Goal: Information Seeking & Learning: Learn about a topic

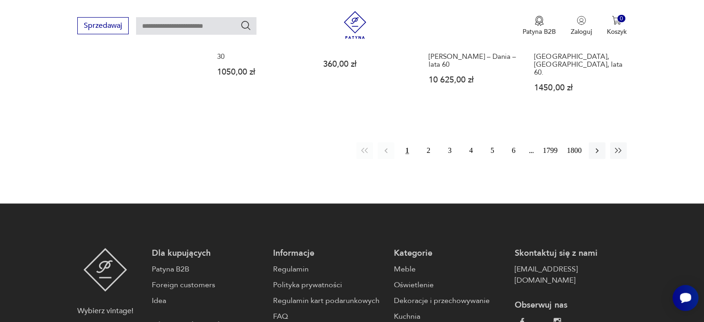
scroll to position [967, 0]
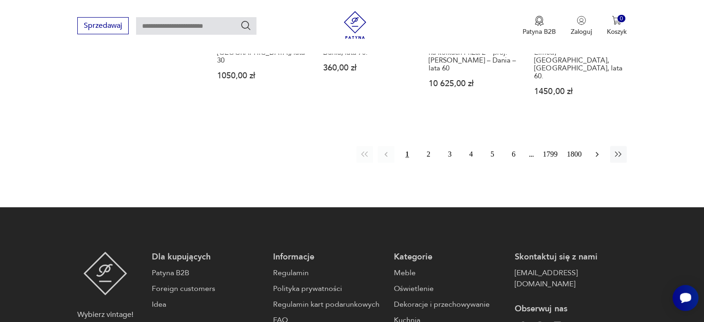
click at [599, 150] on icon "button" at bounding box center [597, 154] width 9 height 9
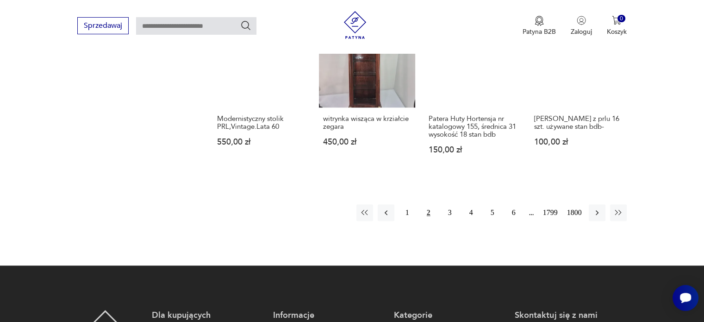
scroll to position [860, 0]
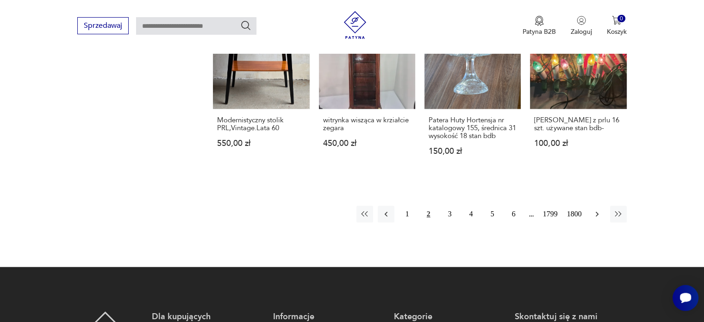
click at [596, 212] on icon "button" at bounding box center [597, 214] width 3 height 5
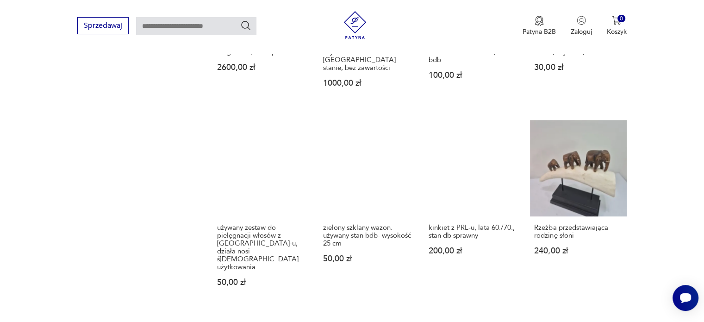
scroll to position [814, 0]
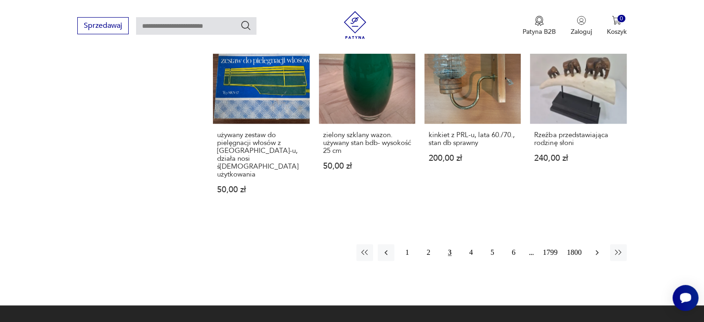
click at [595, 248] on icon "button" at bounding box center [597, 252] width 9 height 9
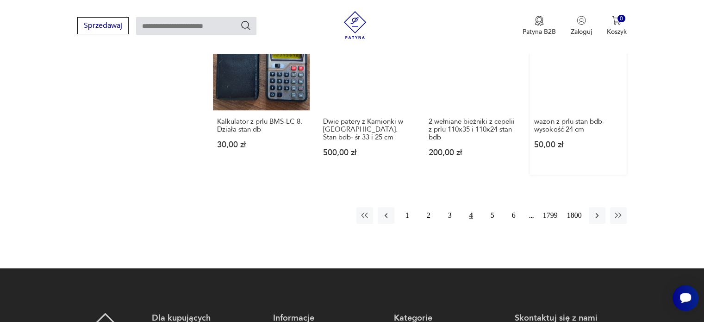
scroll to position [814, 0]
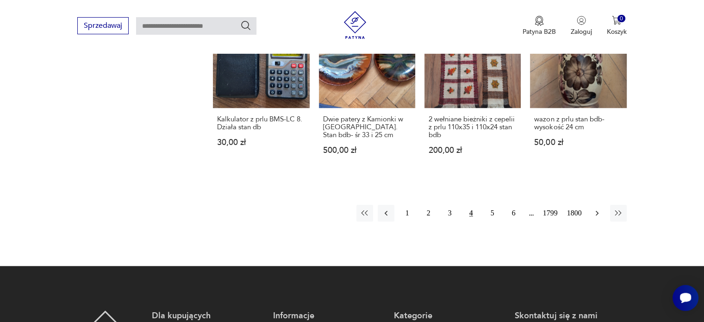
click at [597, 212] on icon "button" at bounding box center [597, 212] width 9 height 9
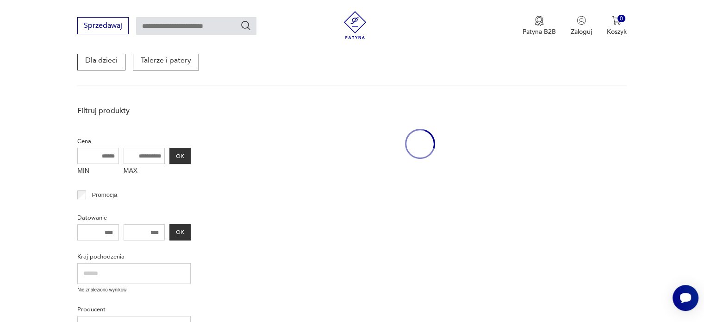
scroll to position [119, 0]
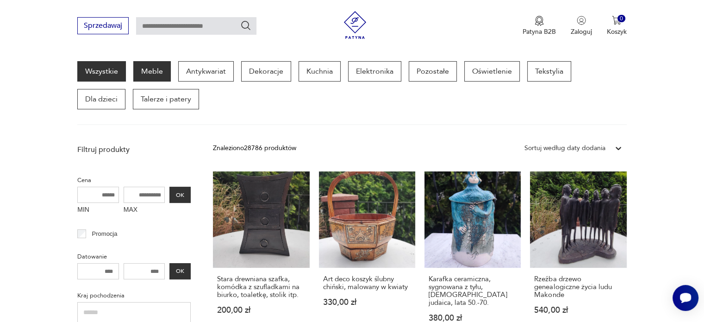
click at [141, 70] on p "Meble" at bounding box center [152, 71] width 38 height 20
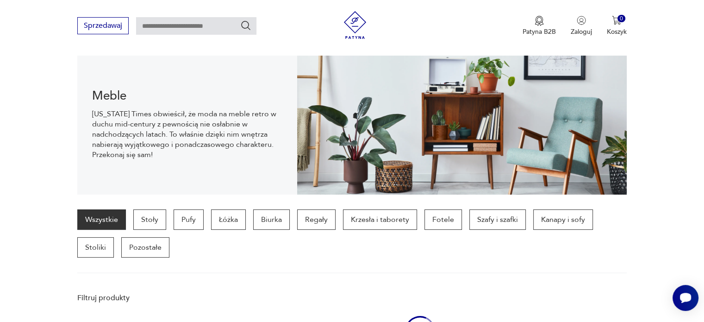
scroll to position [92, 0]
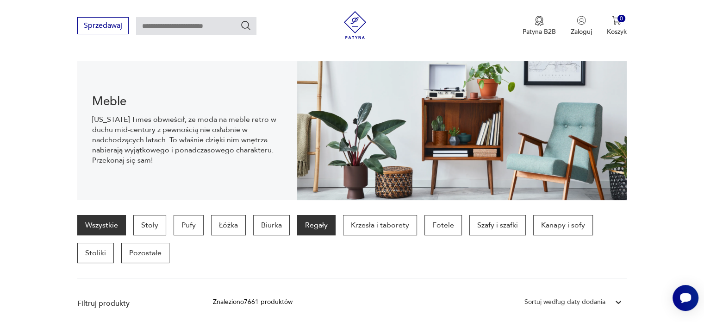
click at [315, 224] on p "Regały" at bounding box center [316, 225] width 38 height 20
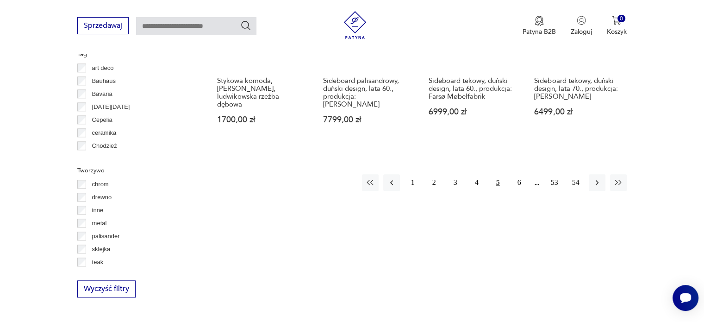
scroll to position [986, 0]
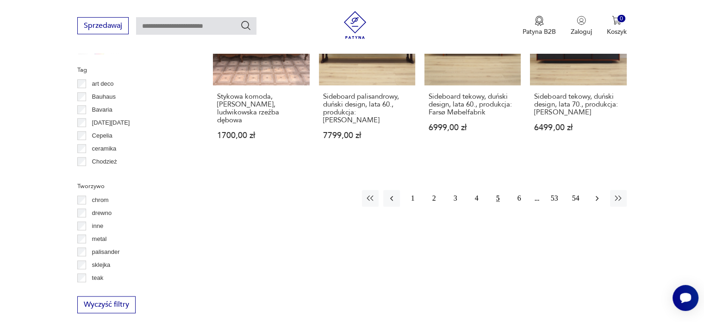
click at [596, 196] on icon "button" at bounding box center [597, 198] width 3 height 5
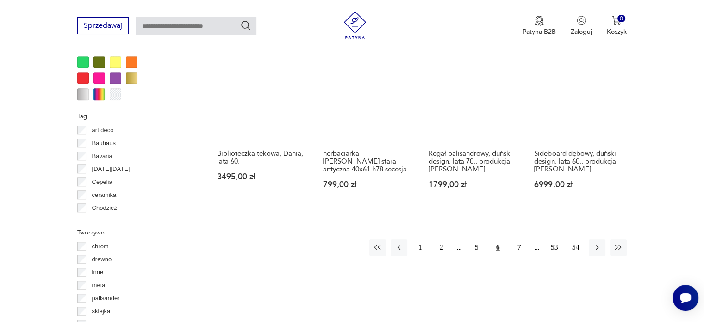
scroll to position [1079, 0]
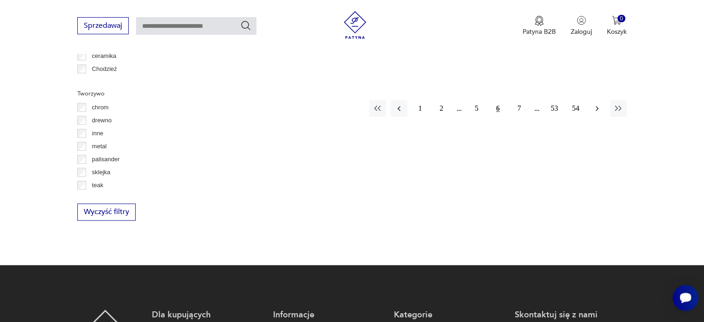
click at [597, 107] on icon "button" at bounding box center [597, 108] width 3 height 5
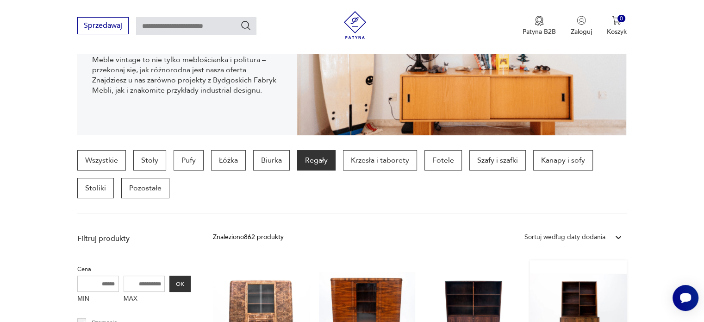
scroll to position [107, 0]
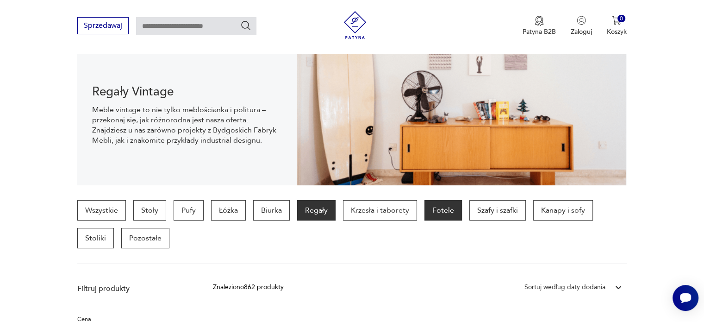
click at [435, 208] on p "Fotele" at bounding box center [444, 210] width 38 height 20
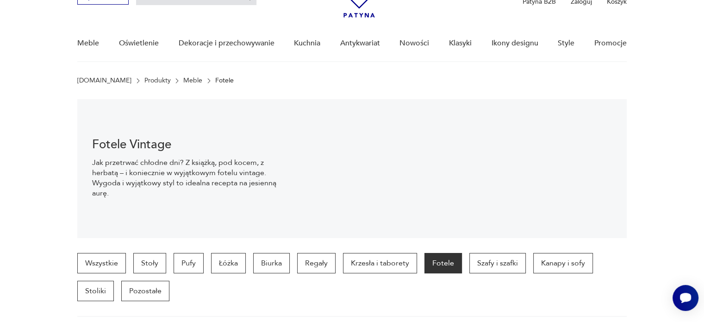
scroll to position [107, 0]
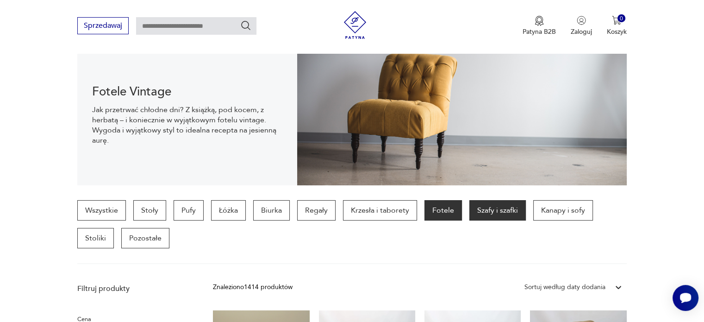
click at [497, 208] on p "Szafy i szafki" at bounding box center [498, 210] width 56 height 20
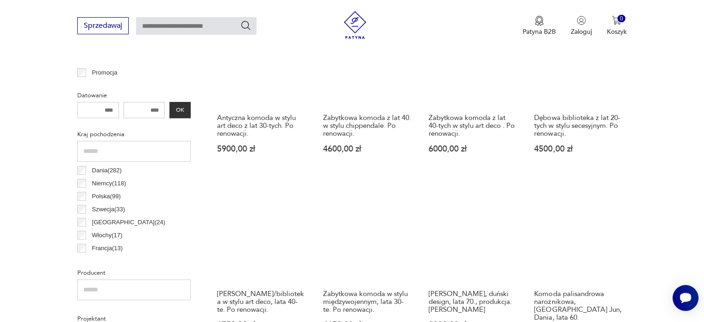
scroll to position [338, 0]
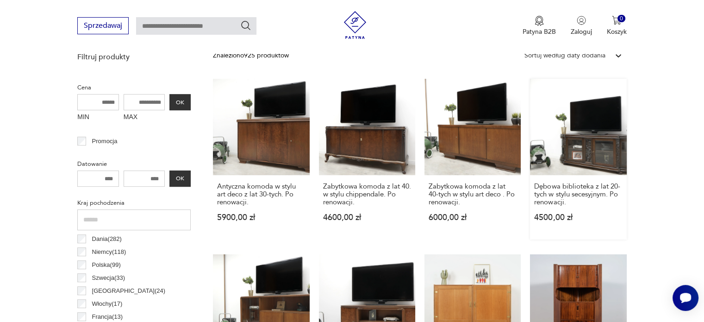
click at [586, 142] on link "Dębowa biblioteka z lat 20-tych w stylu secesyjnym. Po renowacji. 4500,00 zł" at bounding box center [578, 159] width 96 height 161
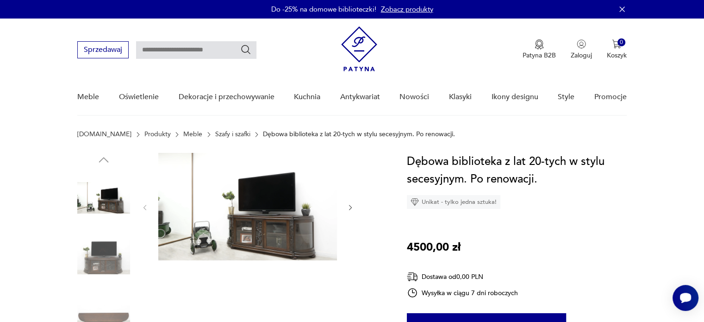
click at [274, 208] on img at bounding box center [247, 206] width 179 height 107
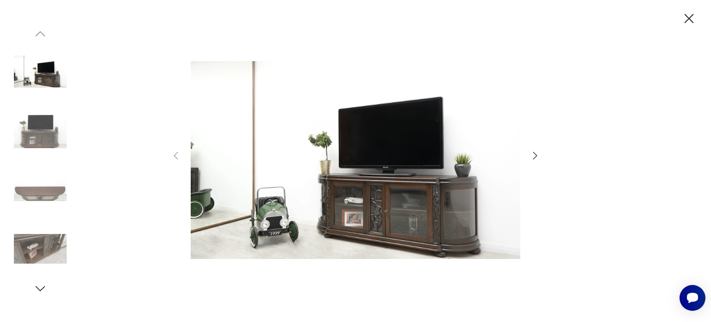
click at [539, 153] on icon "button" at bounding box center [535, 155] width 11 height 11
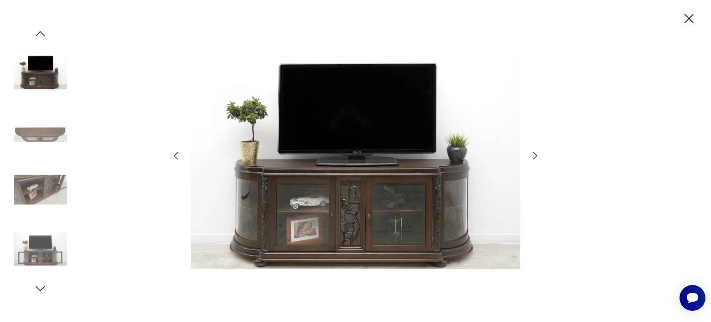
click at [540, 154] on icon "button" at bounding box center [535, 155] width 11 height 11
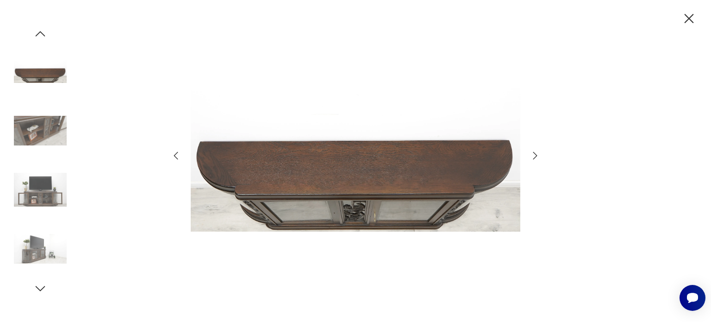
click at [540, 154] on icon "button" at bounding box center [535, 155] width 11 height 11
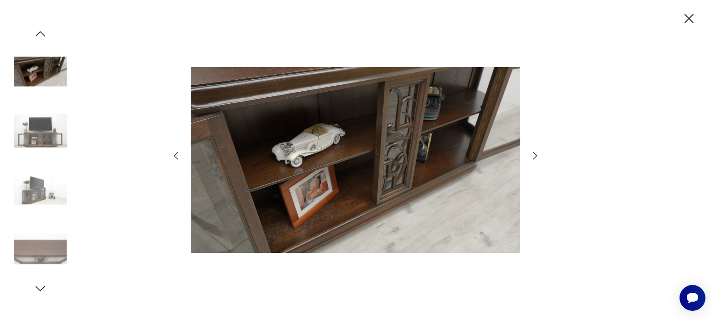
click at [540, 155] on icon "button" at bounding box center [535, 155] width 11 height 11
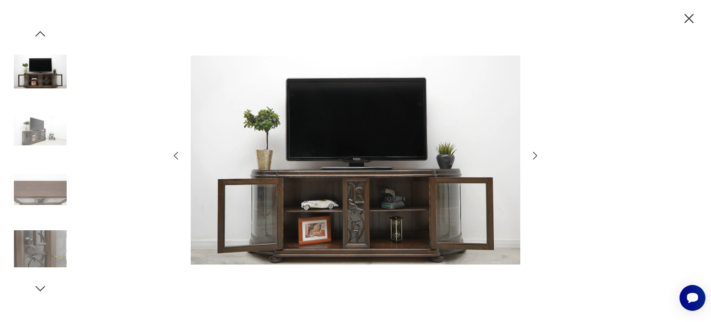
click at [540, 155] on icon "button" at bounding box center [535, 155] width 11 height 11
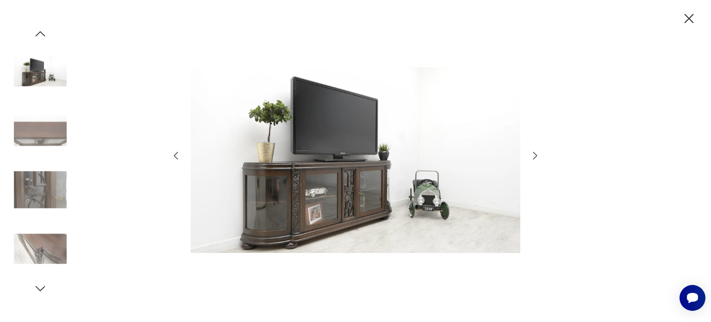
click at [540, 155] on icon "button" at bounding box center [535, 155] width 11 height 11
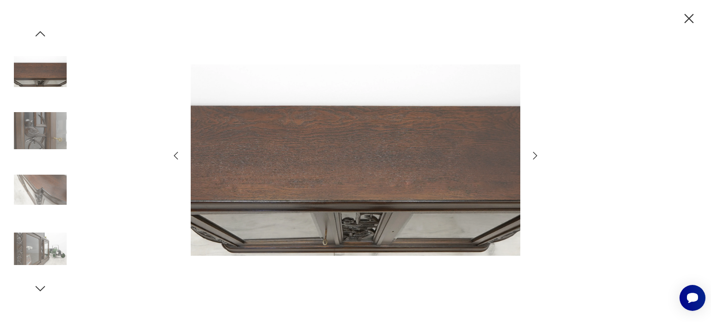
click at [540, 155] on icon "button" at bounding box center [535, 155] width 11 height 11
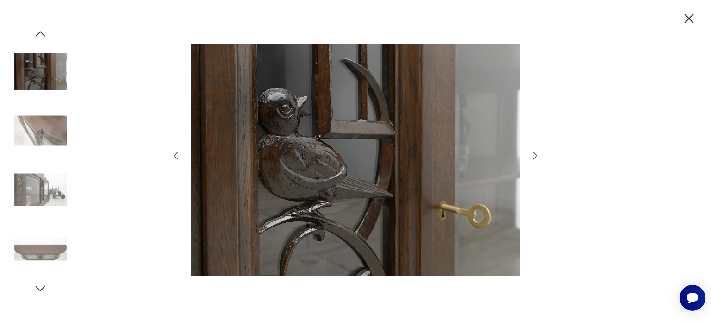
click at [540, 155] on icon "button" at bounding box center [535, 155] width 11 height 11
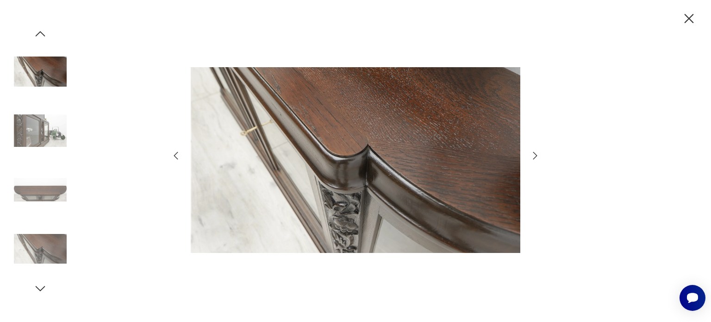
click at [540, 155] on icon "button" at bounding box center [535, 155] width 11 height 11
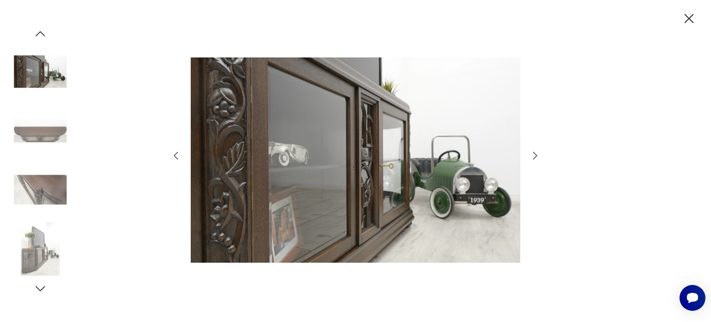
click at [541, 155] on div at bounding box center [355, 161] width 711 height 322
click at [688, 18] on icon "button" at bounding box center [689, 18] width 9 height 9
